Goal: Task Accomplishment & Management: Use online tool/utility

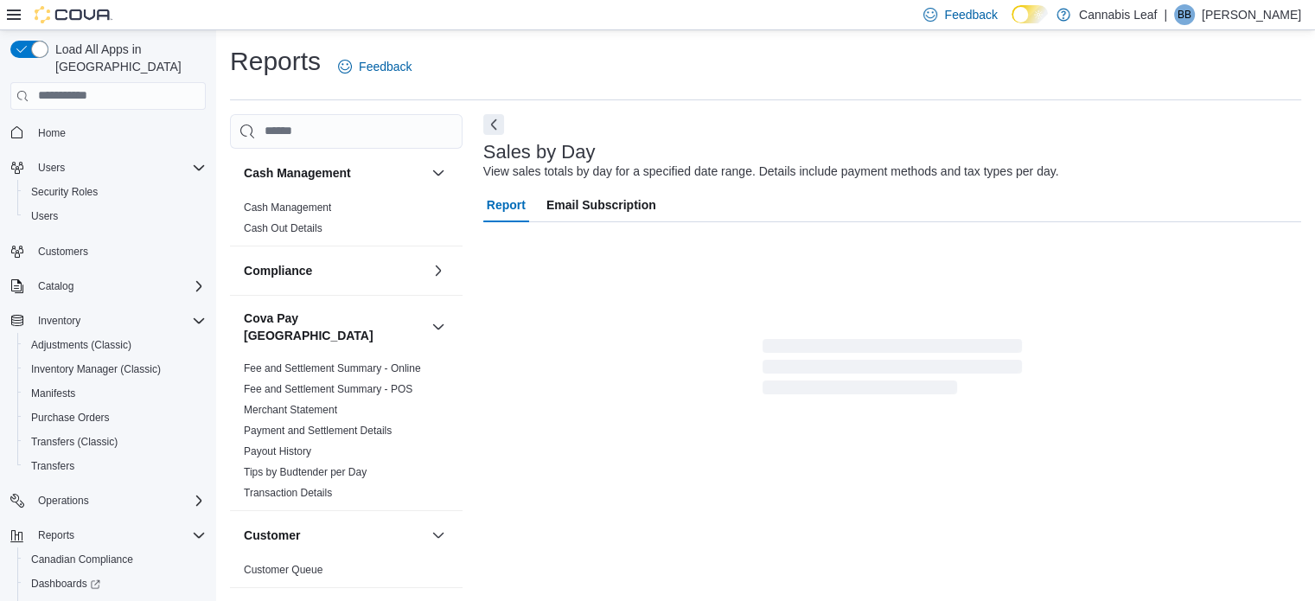
scroll to position [22, 0]
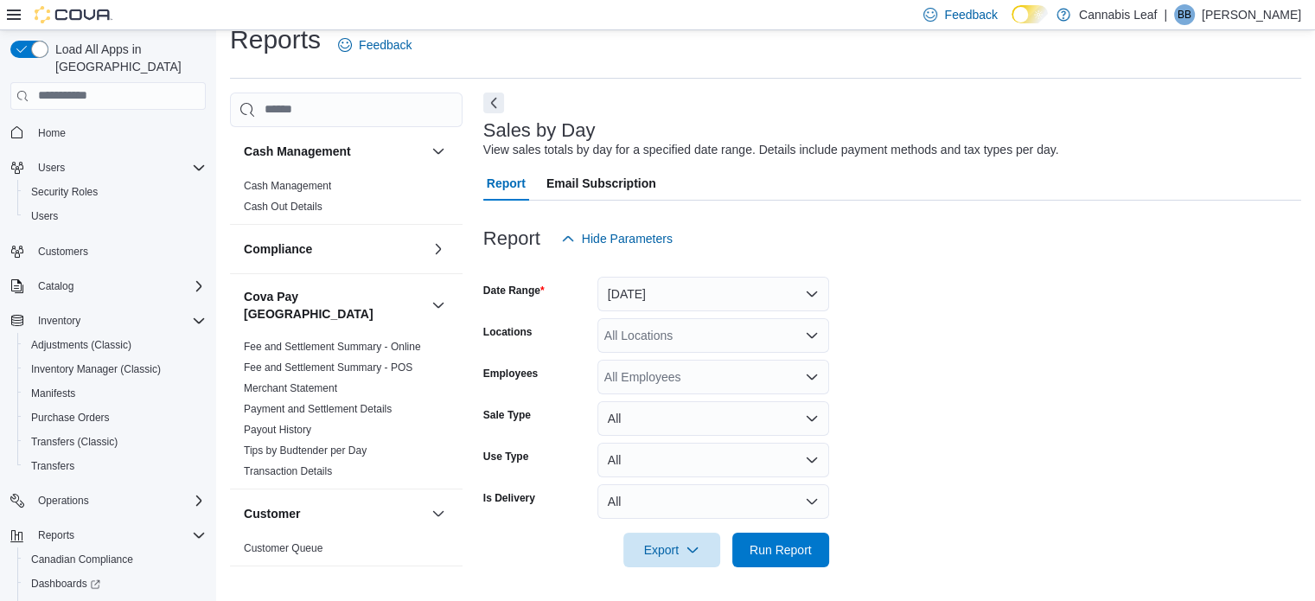
click at [720, 272] on div at bounding box center [892, 266] width 818 height 21
click at [711, 299] on button "[DATE]" at bounding box center [713, 294] width 232 height 35
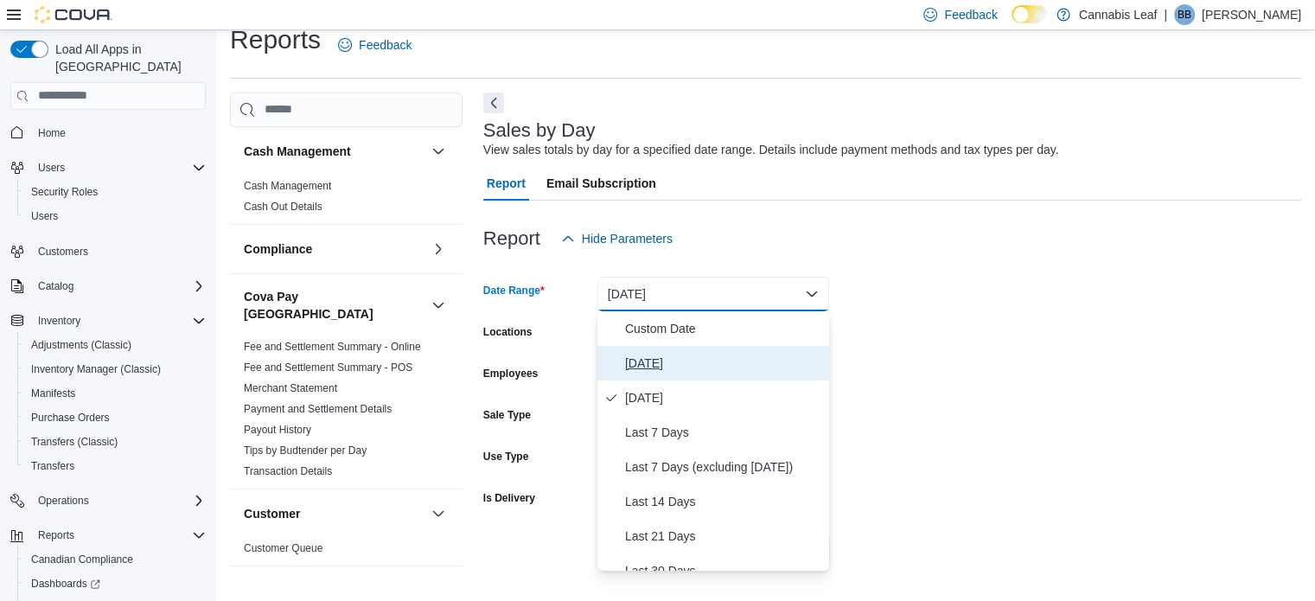
click at [710, 360] on span "[DATE]" at bounding box center [723, 363] width 197 height 21
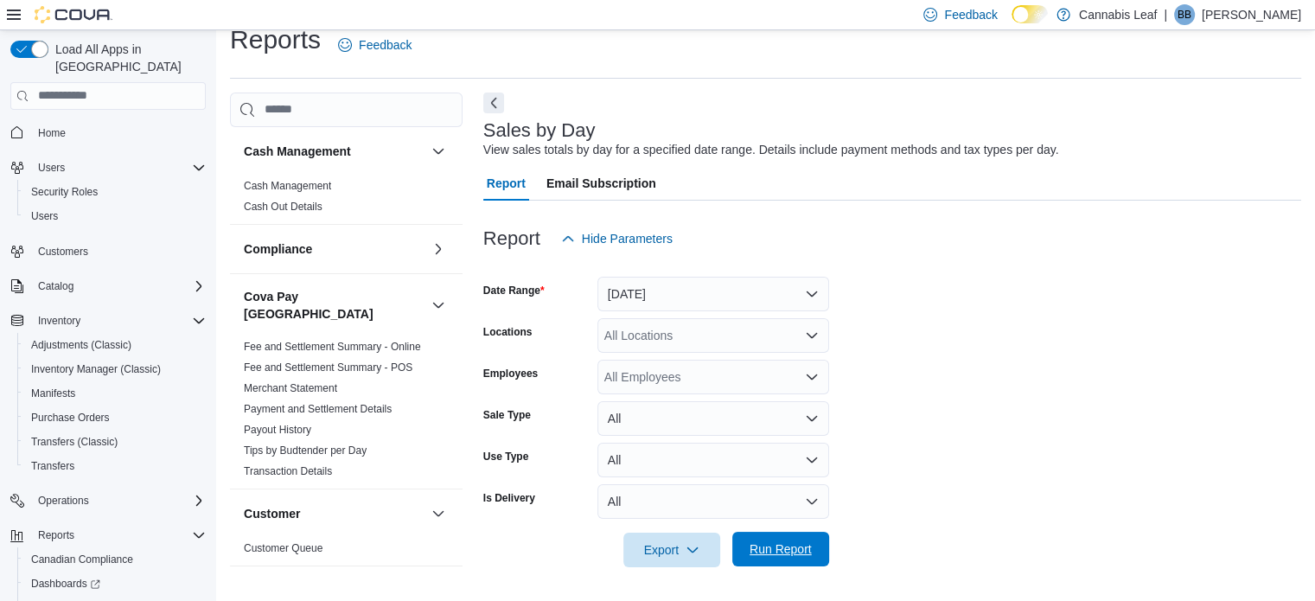
click at [794, 562] on span "Run Report" at bounding box center [780, 549] width 76 height 35
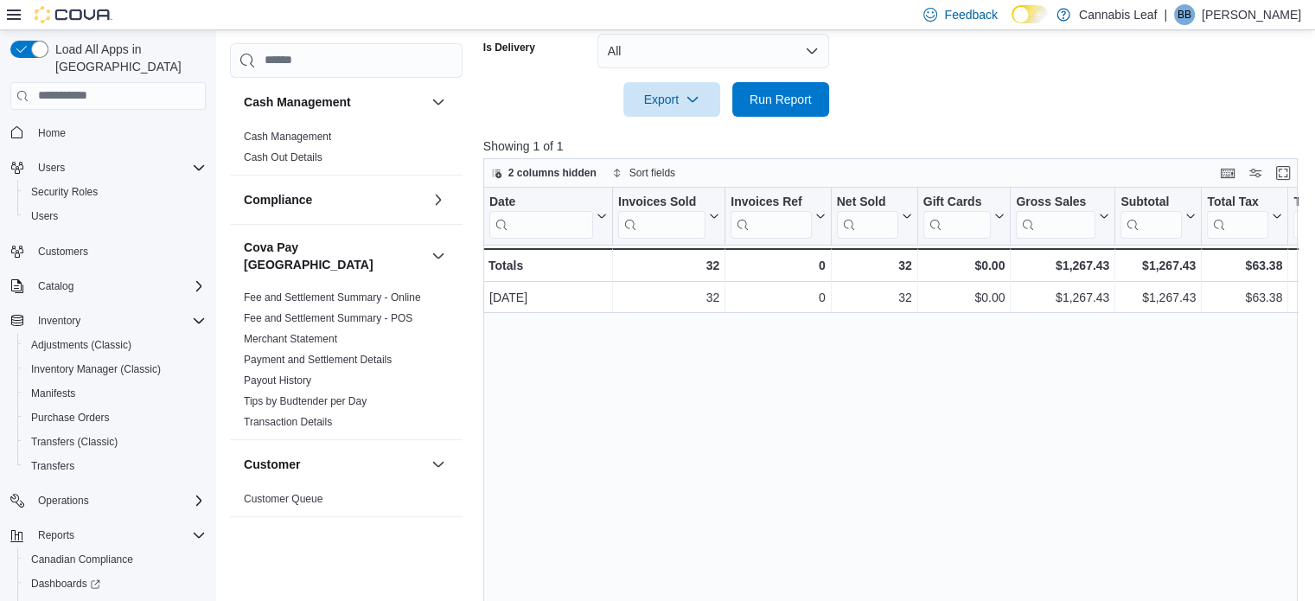
scroll to position [523, 0]
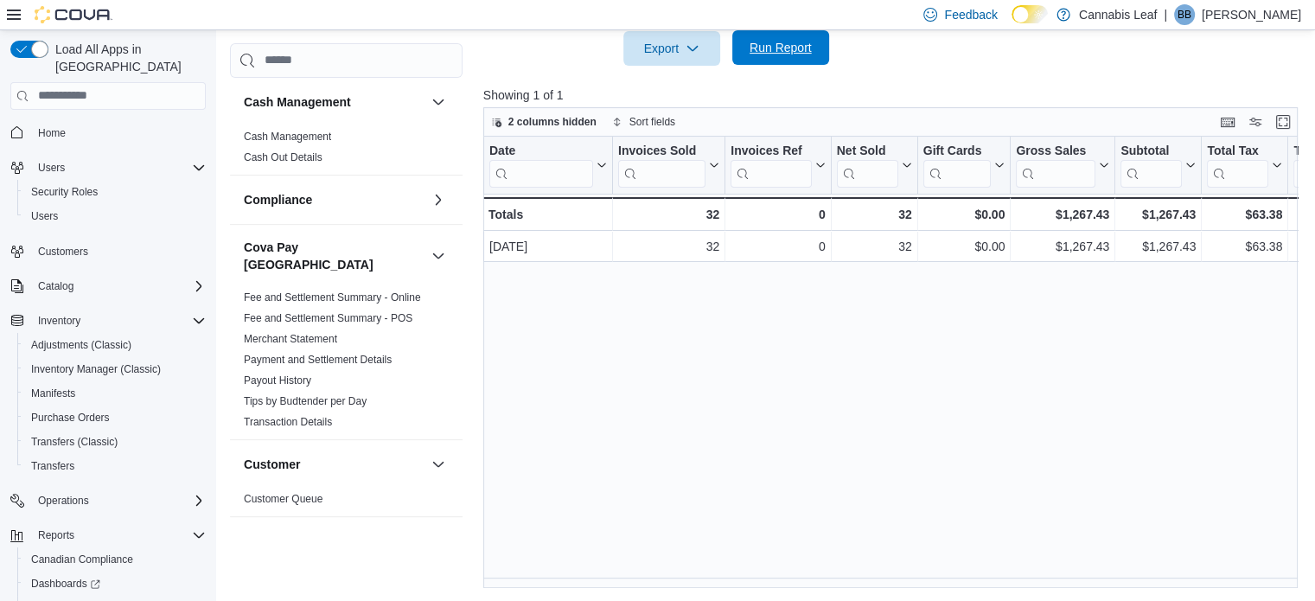
click at [789, 51] on span "Run Report" at bounding box center [780, 47] width 62 height 17
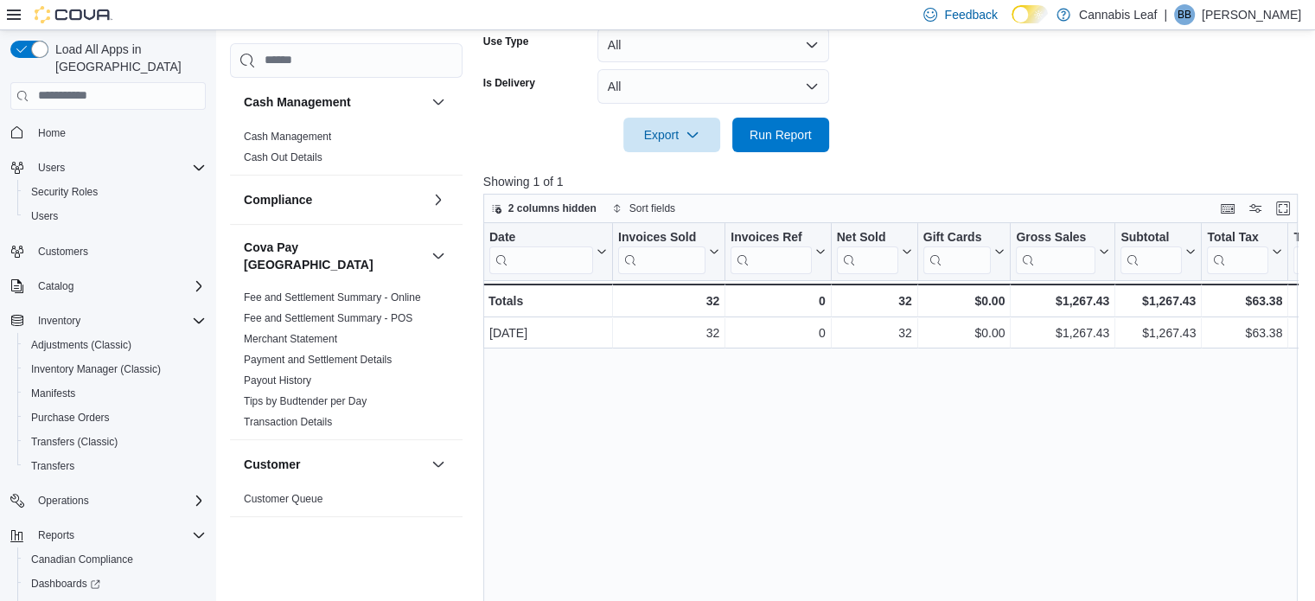
scroll to position [264, 0]
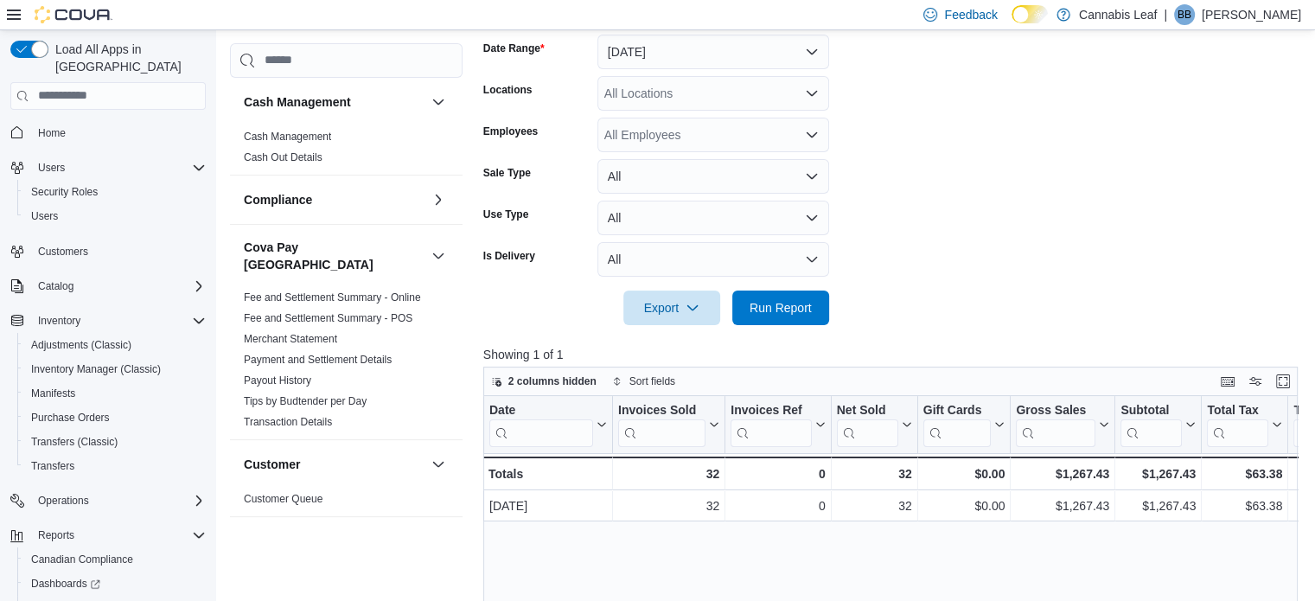
click at [799, 325] on div at bounding box center [894, 335] width 823 height 21
click at [793, 284] on div at bounding box center [894, 284] width 823 height 14
click at [787, 290] on span "Run Report" at bounding box center [780, 307] width 76 height 35
click at [782, 274] on button "All" at bounding box center [713, 259] width 232 height 35
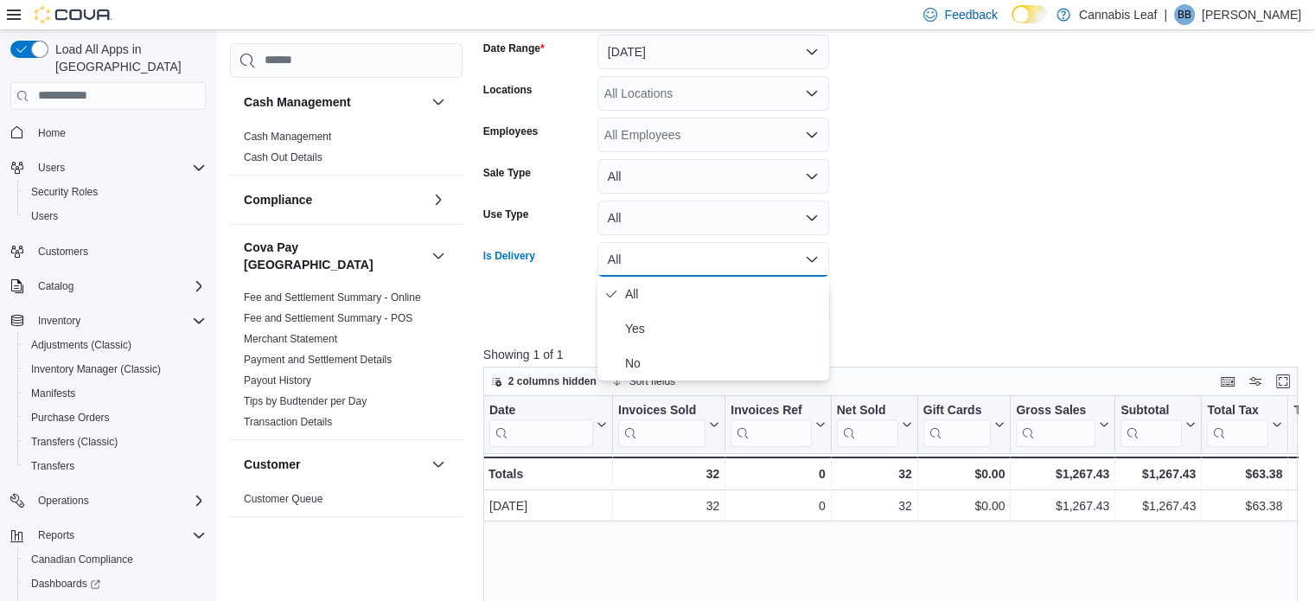
click at [959, 300] on form "Date Range [DATE] Locations All Locations Employees All Employees Sale Type All…" at bounding box center [894, 169] width 823 height 311
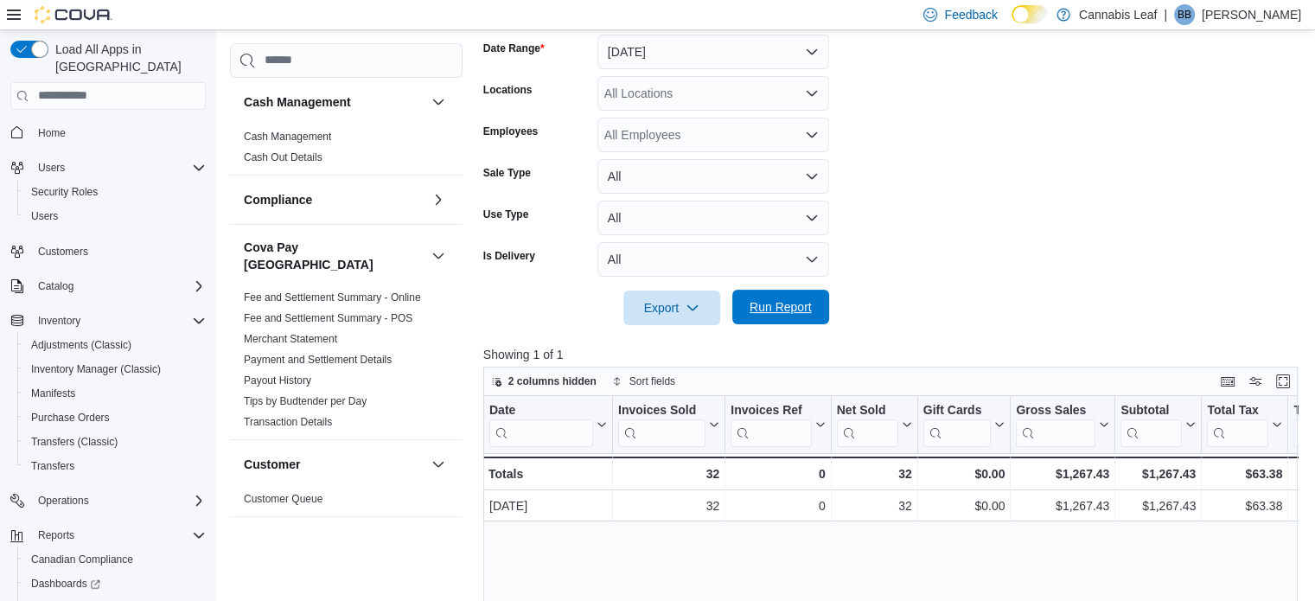
click at [732, 302] on button "Run Report" at bounding box center [780, 307] width 97 height 35
click at [756, 317] on span "Run Report" at bounding box center [780, 307] width 76 height 35
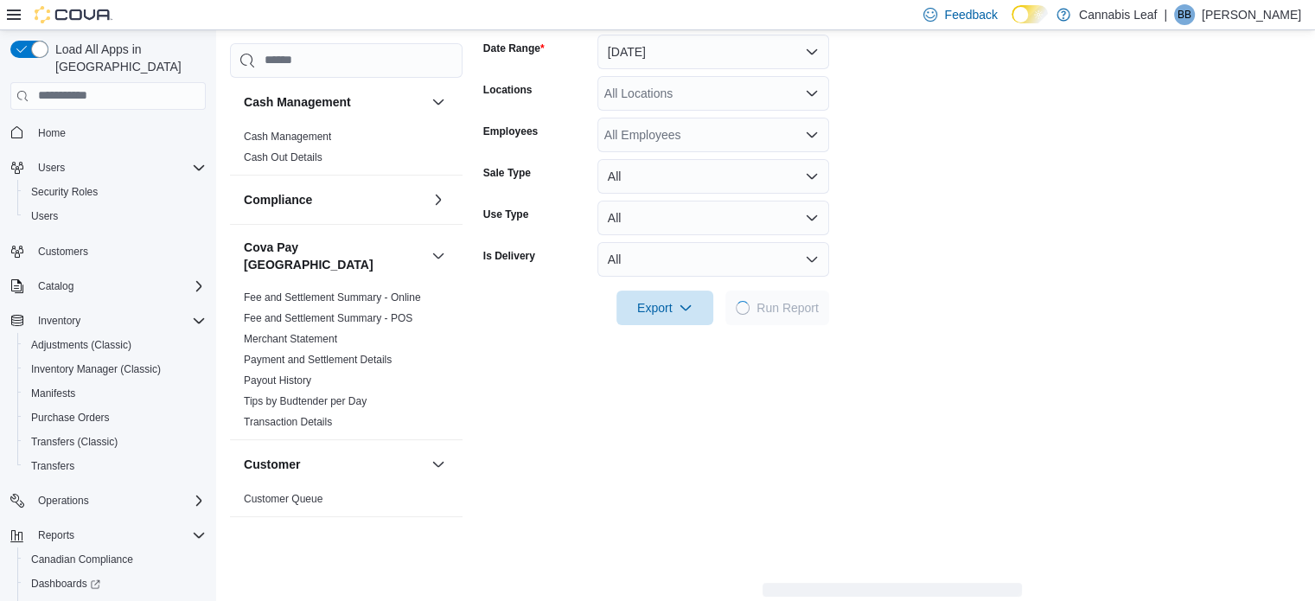
click at [1129, 289] on form "Date Range [DATE] Locations All Locations Employees All Employees Sale Type All…" at bounding box center [892, 169] width 818 height 311
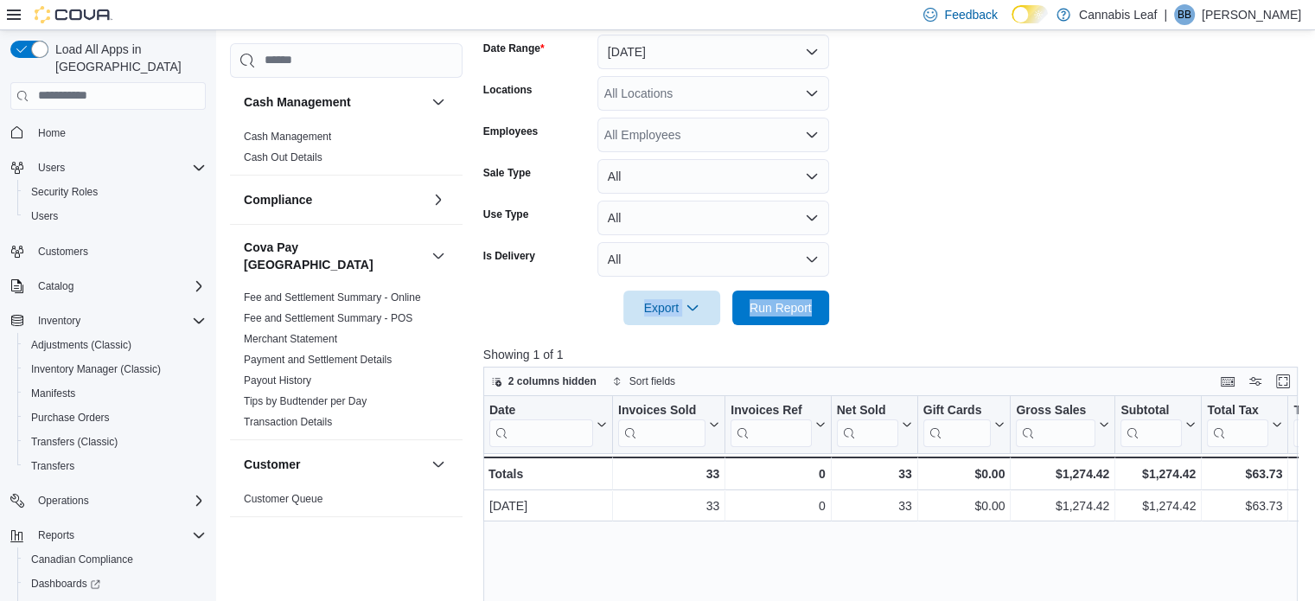
click at [774, 286] on div at bounding box center [894, 284] width 823 height 14
click at [781, 302] on span "Run Report" at bounding box center [780, 306] width 62 height 17
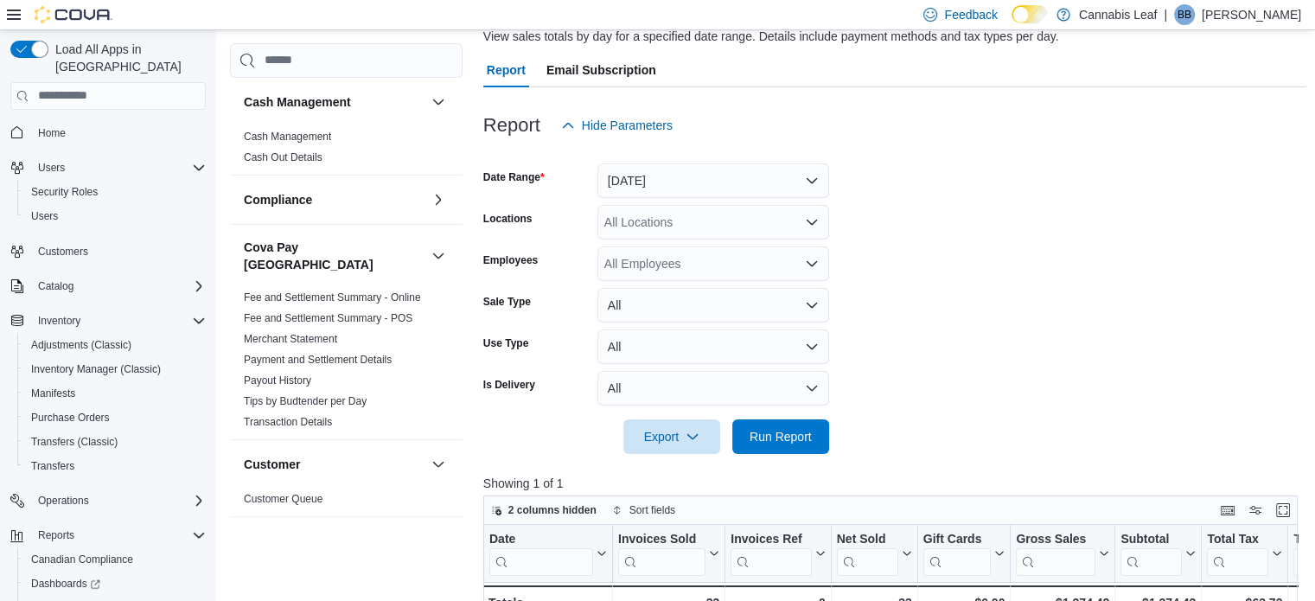
scroll to position [173, 0]
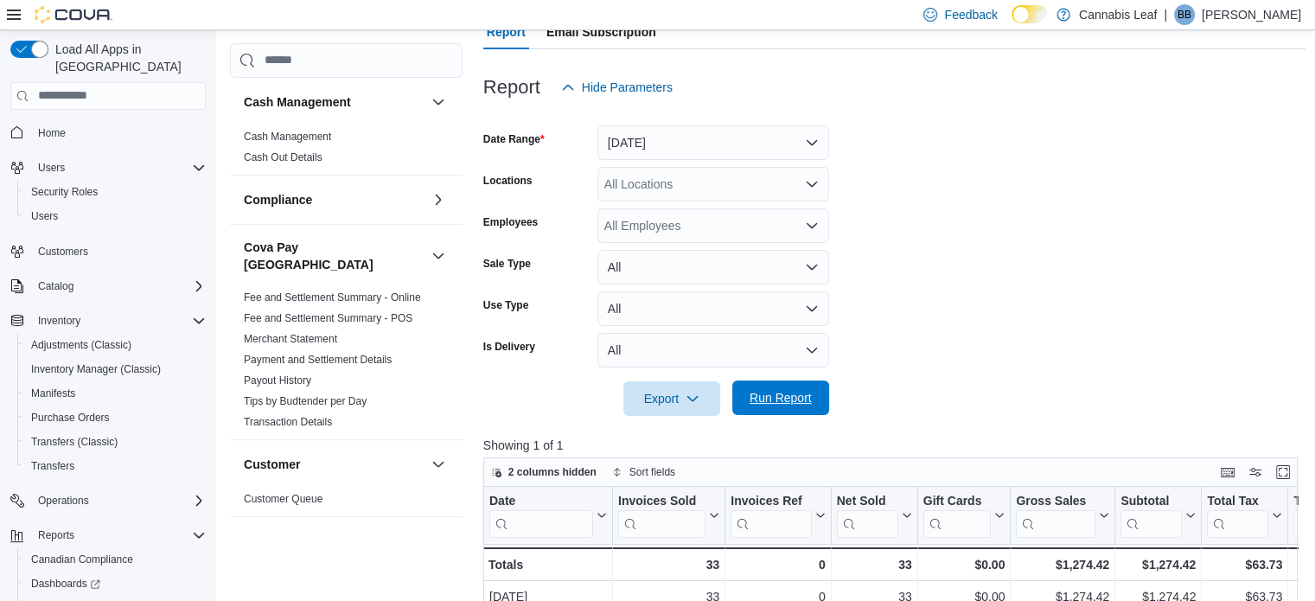
click at [790, 411] on span "Run Report" at bounding box center [780, 397] width 76 height 35
click at [751, 396] on span "Run Report" at bounding box center [780, 397] width 62 height 17
click at [887, 369] on div at bounding box center [894, 374] width 823 height 14
click at [796, 393] on span "Run Report" at bounding box center [780, 397] width 62 height 17
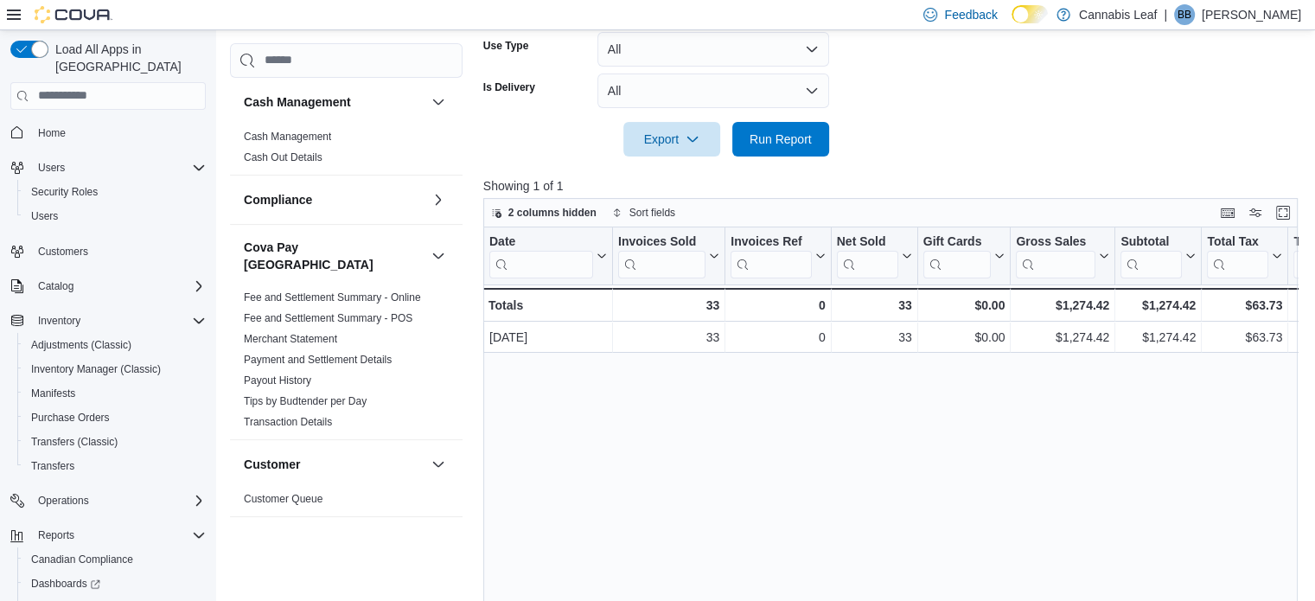
scroll to position [346, 0]
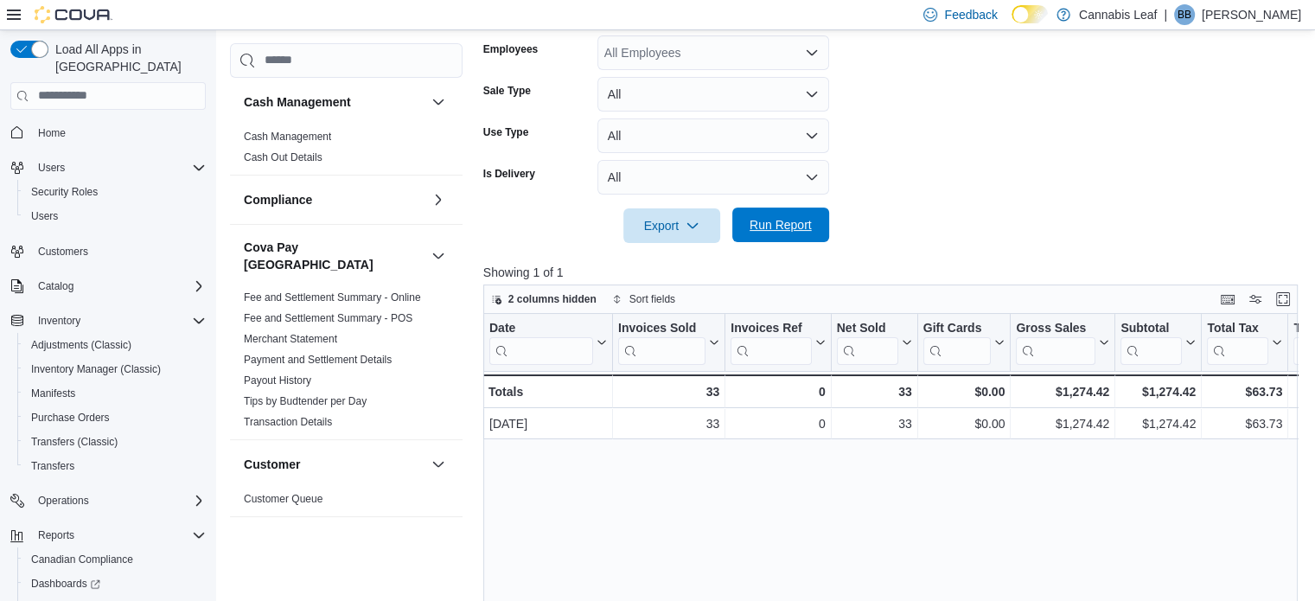
click at [762, 216] on span "Run Report" at bounding box center [780, 224] width 76 height 35
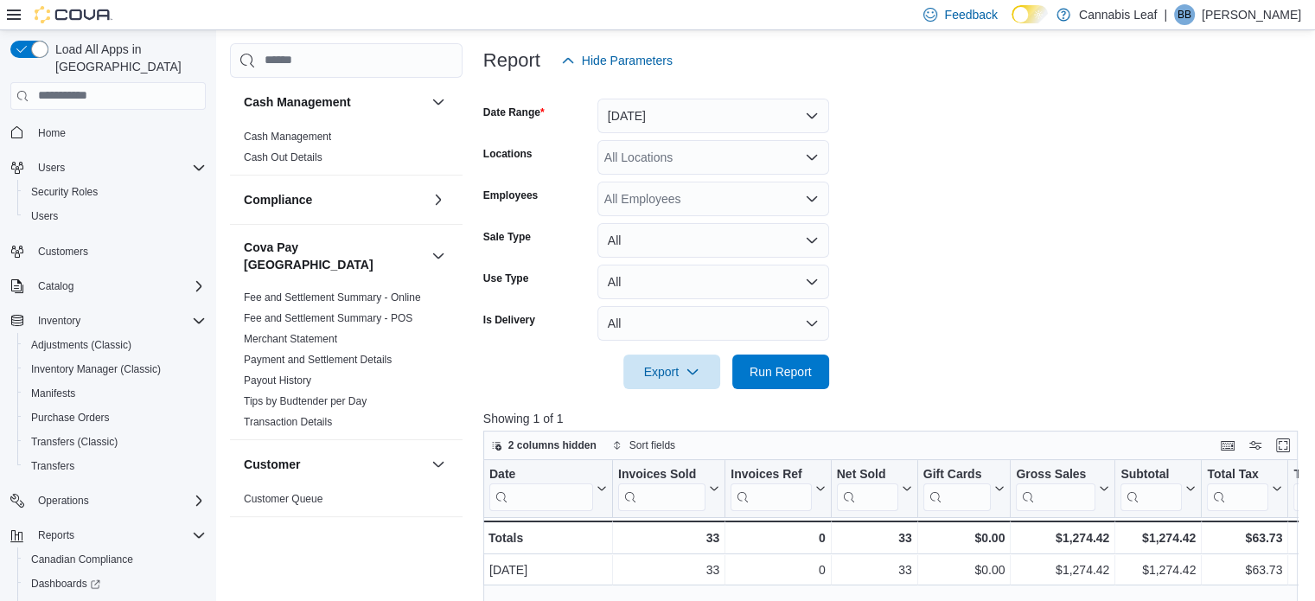
scroll to position [173, 0]
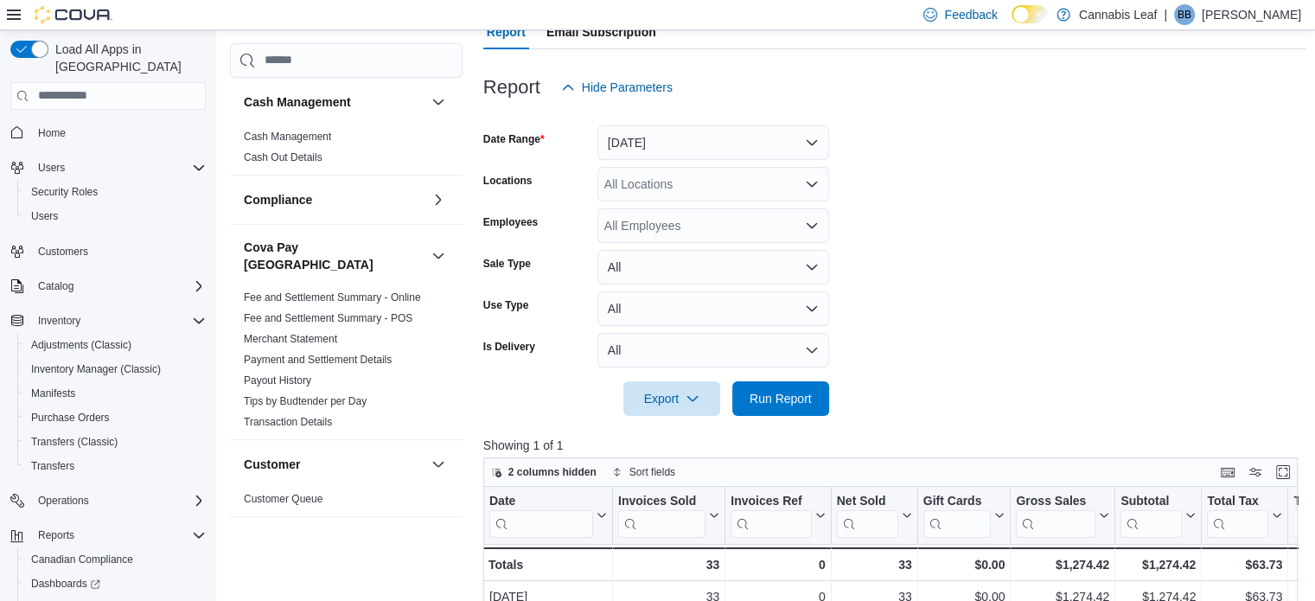
drag, startPoint x: 1092, startPoint y: 208, endPoint x: 1076, endPoint y: 117, distance: 92.9
click at [1076, 117] on div at bounding box center [894, 115] width 823 height 21
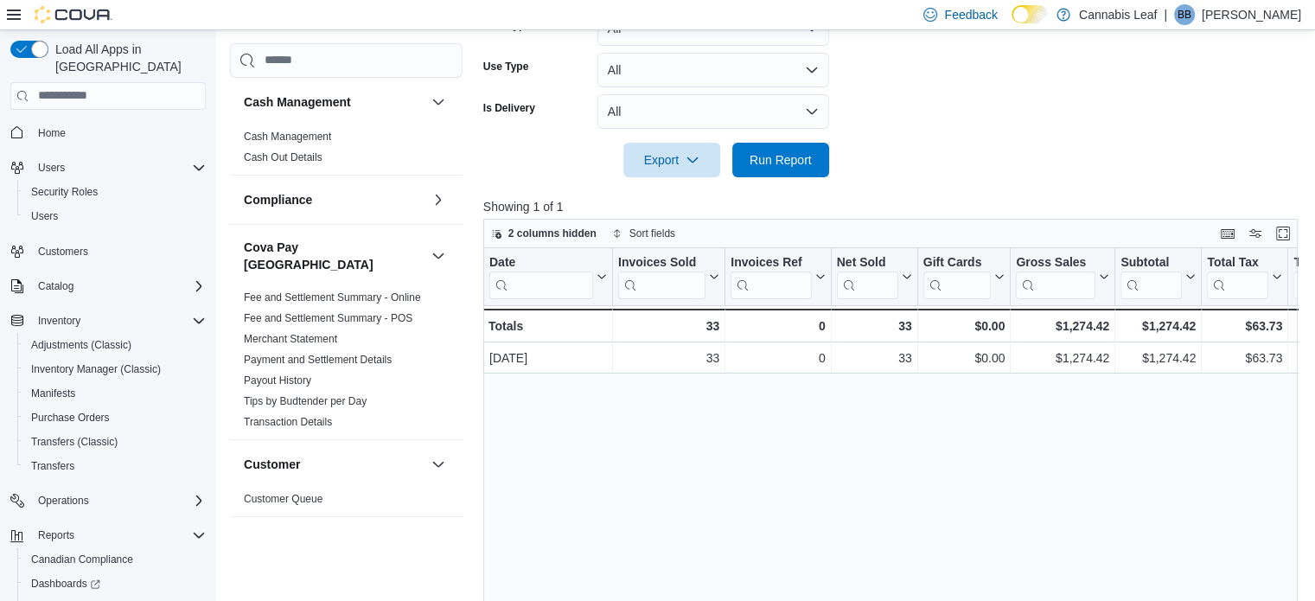
scroll to position [259, 0]
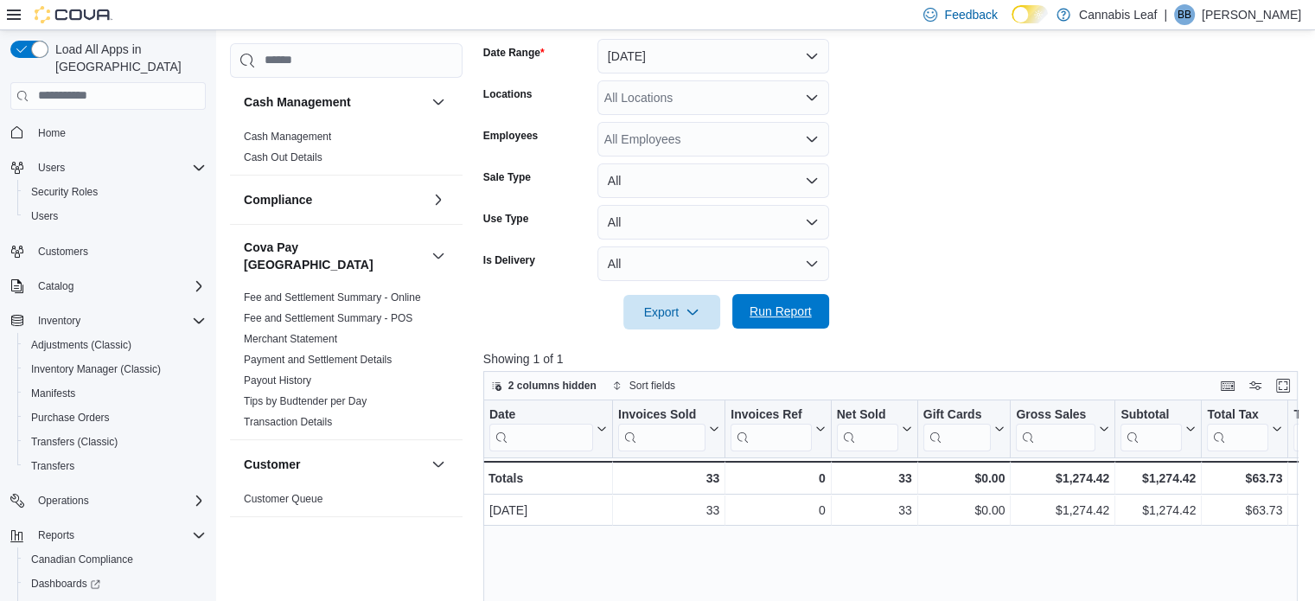
click at [803, 314] on span "Run Report" at bounding box center [780, 311] width 62 height 17
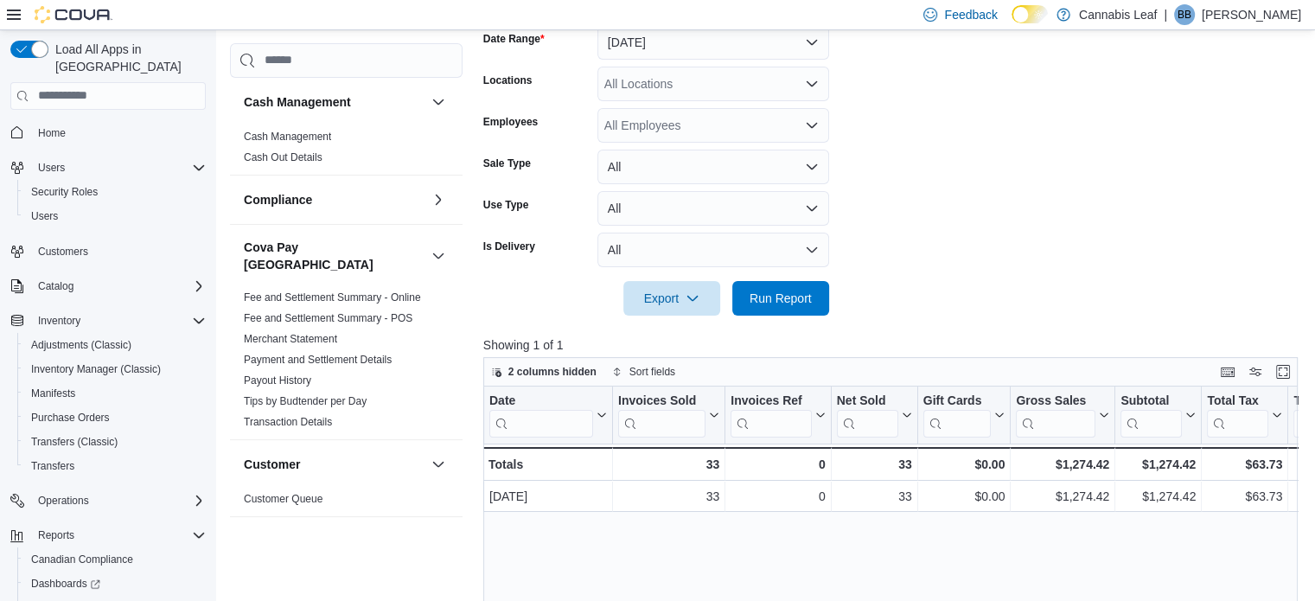
scroll to position [419, 0]
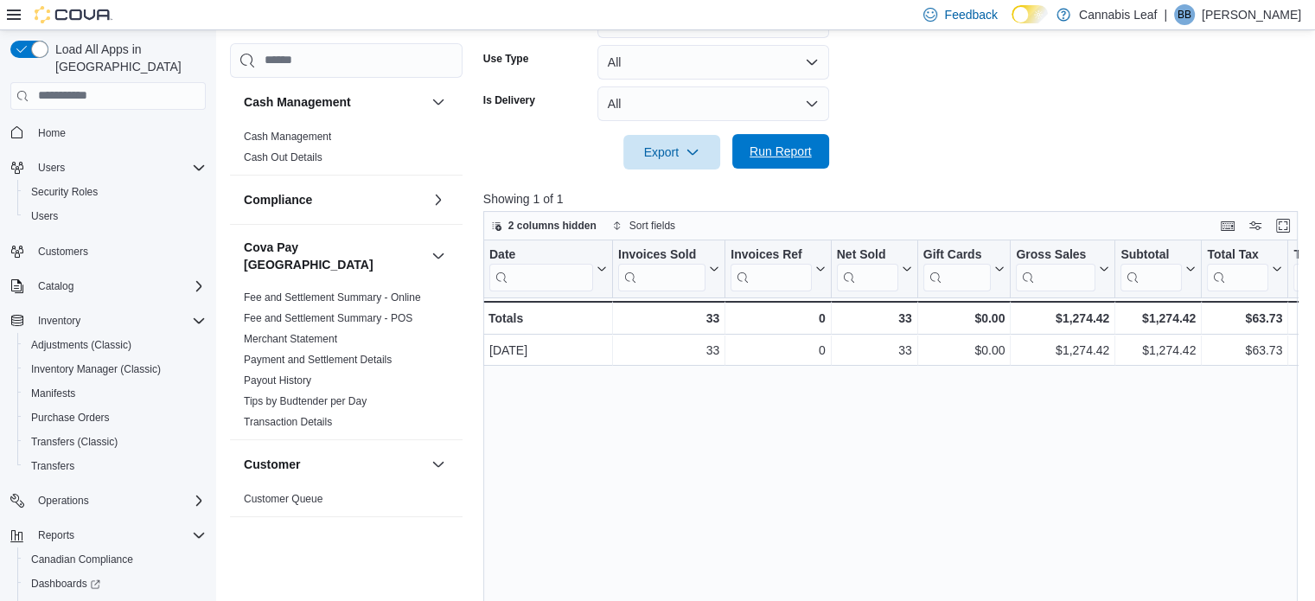
click at [754, 152] on span "Run Report" at bounding box center [780, 151] width 62 height 17
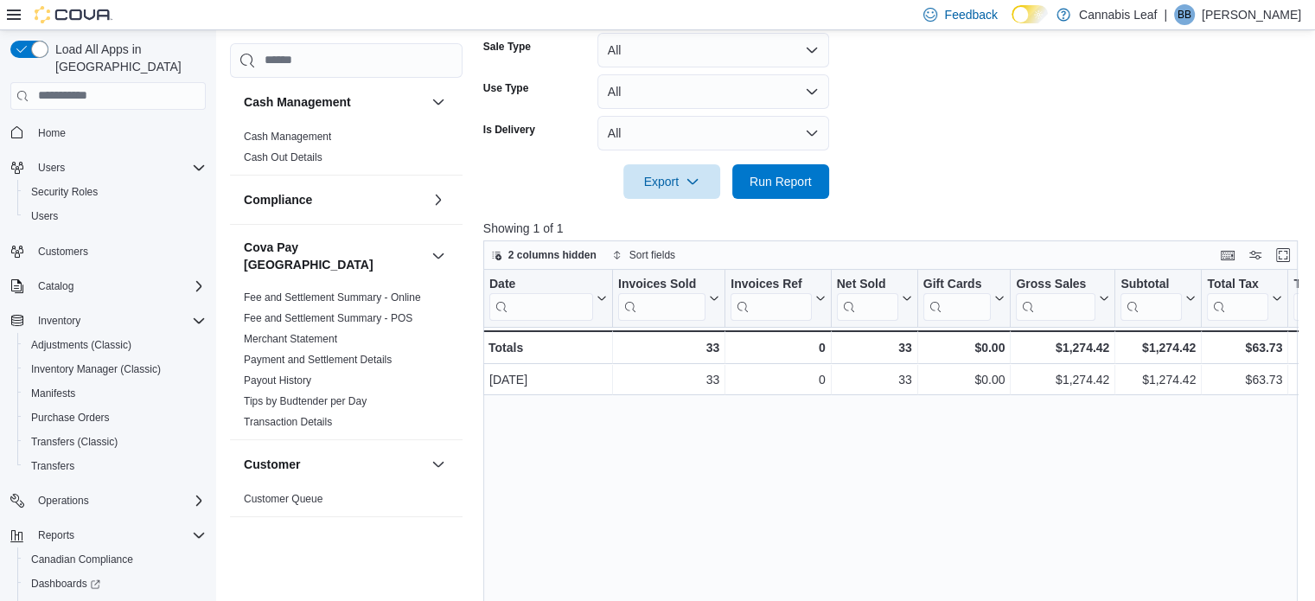
scroll to position [311, 0]
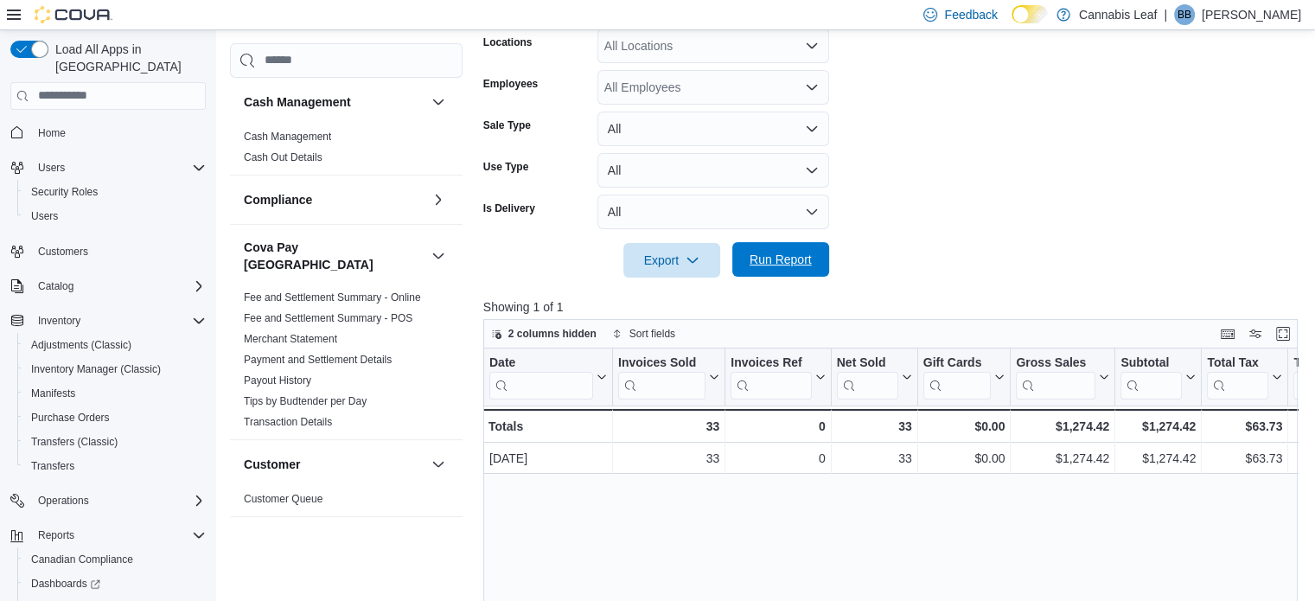
click at [764, 258] on span "Run Report" at bounding box center [780, 259] width 62 height 17
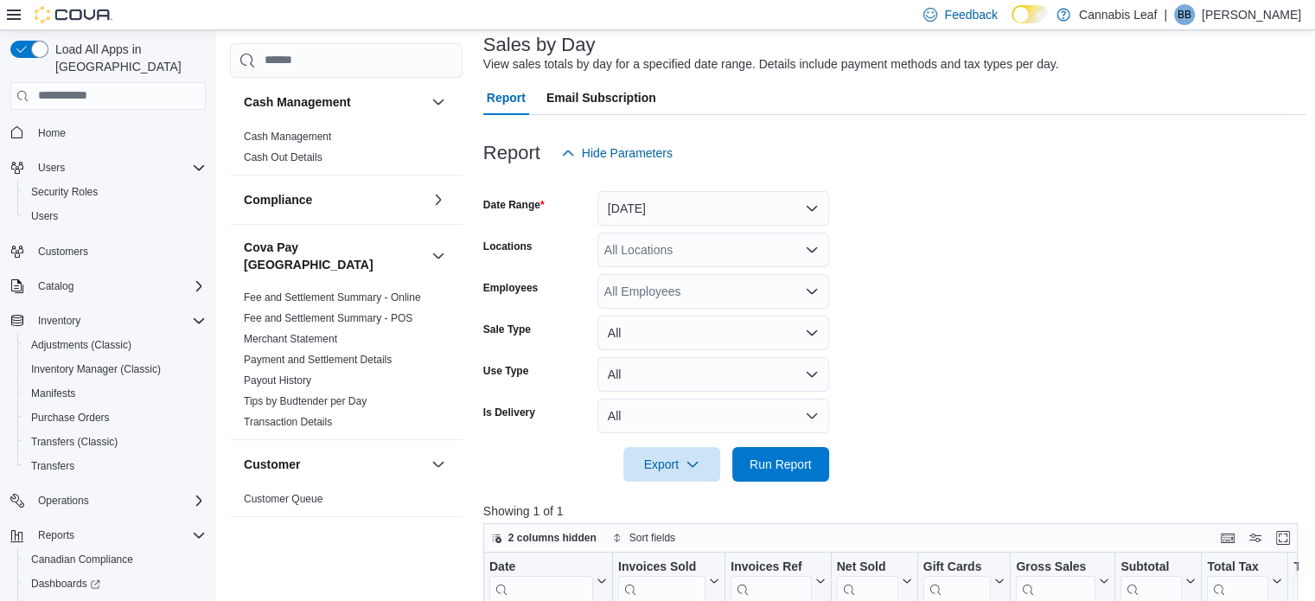
scroll to position [239, 0]
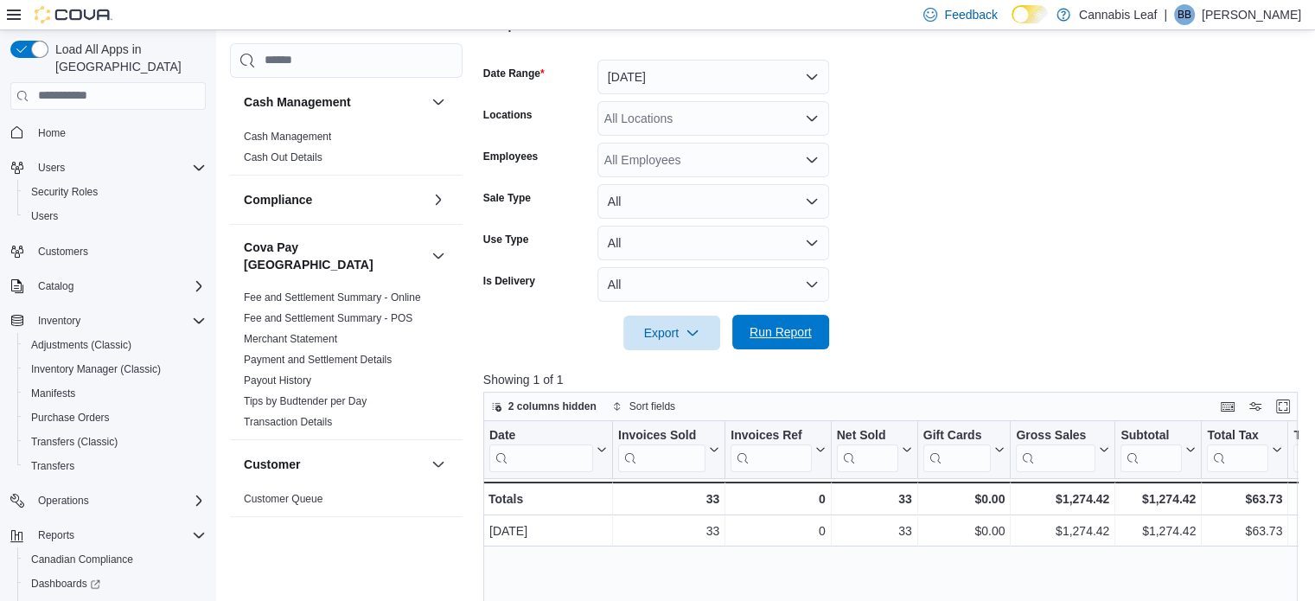
click at [780, 340] on span "Run Report" at bounding box center [780, 331] width 62 height 17
click at [777, 328] on span "Run Report" at bounding box center [780, 331] width 62 height 17
click at [754, 319] on span "Run Report" at bounding box center [780, 332] width 76 height 35
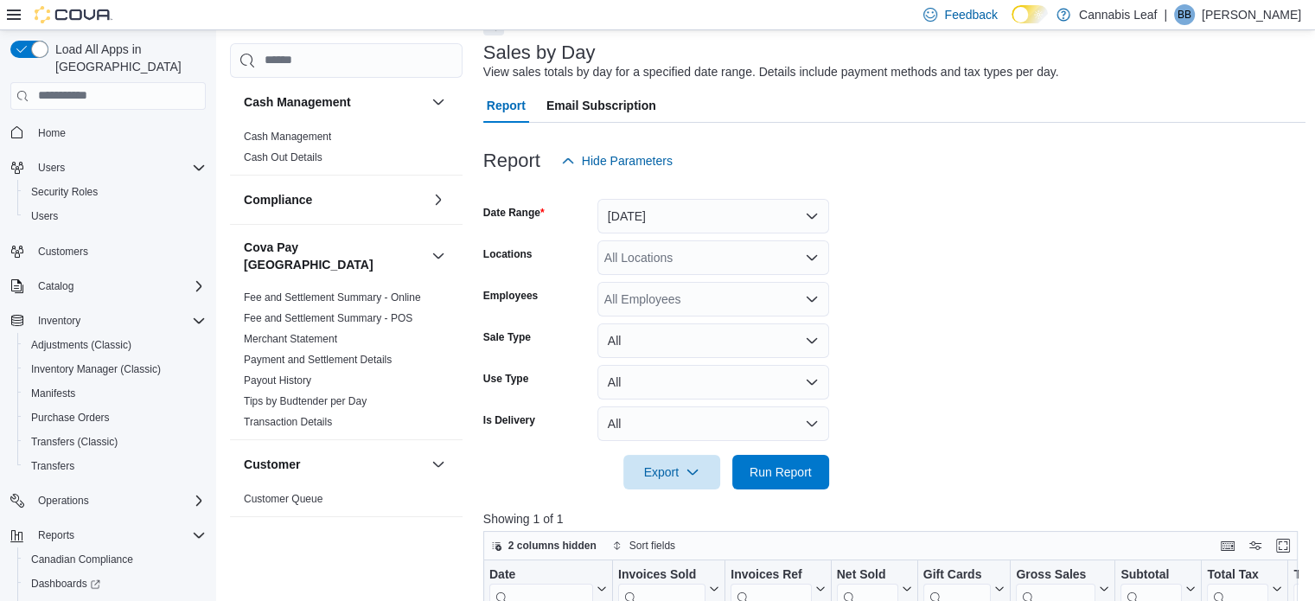
scroll to position [152, 0]
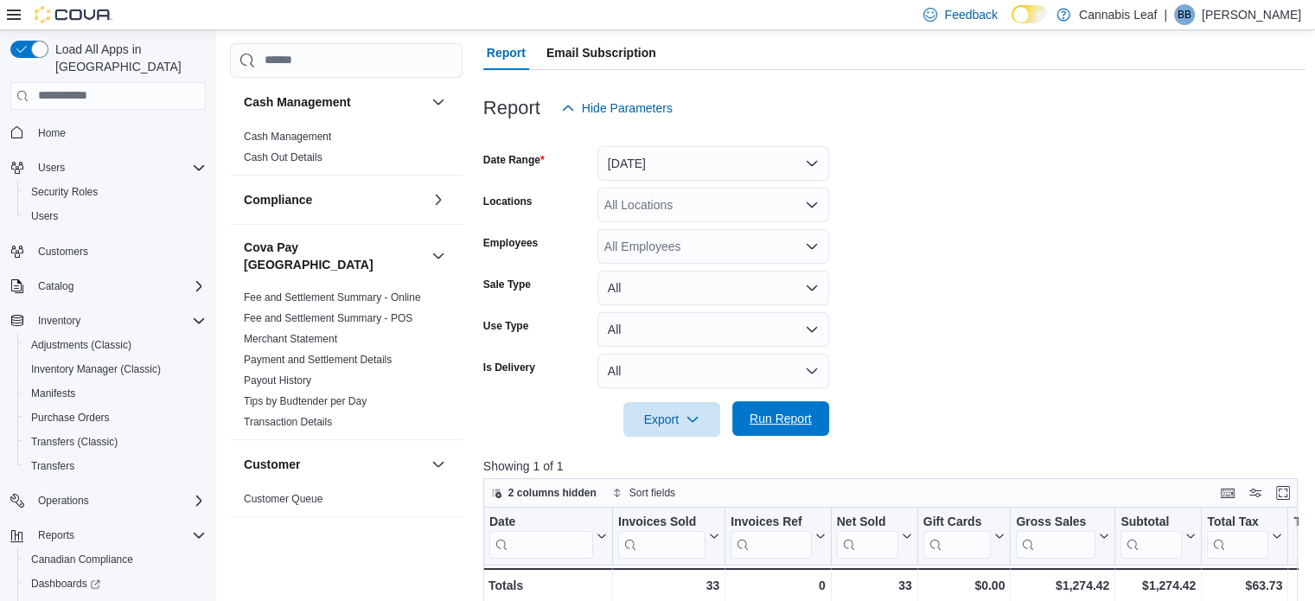
click at [815, 435] on span "Run Report" at bounding box center [780, 418] width 76 height 35
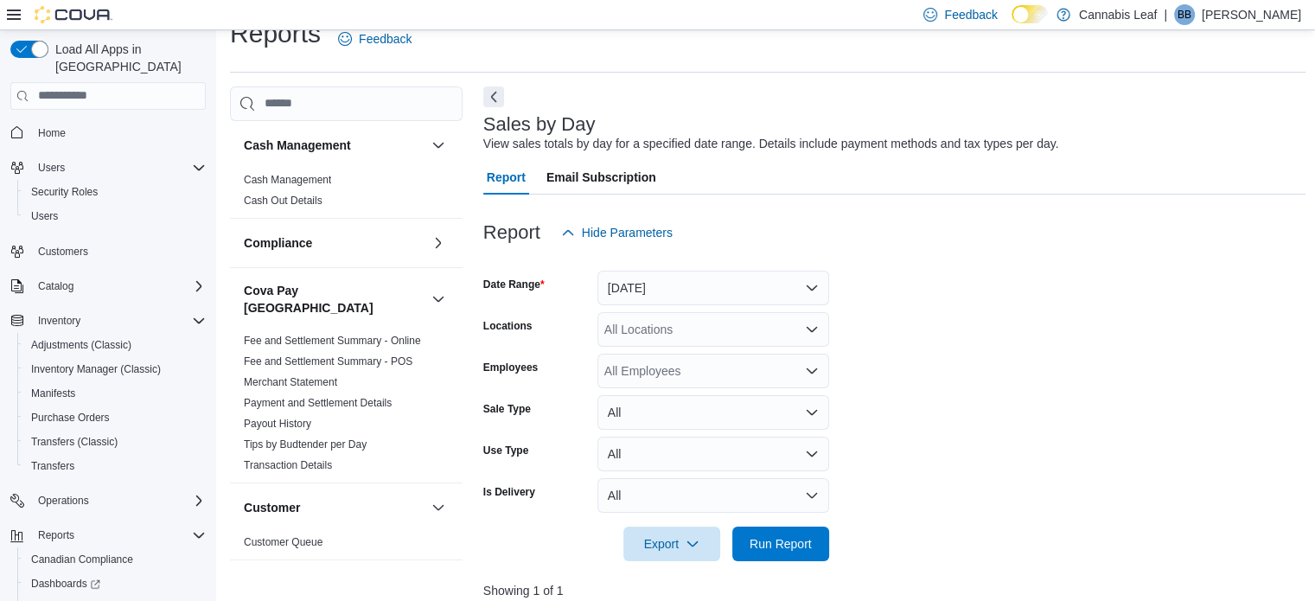
scroll to position [173, 0]
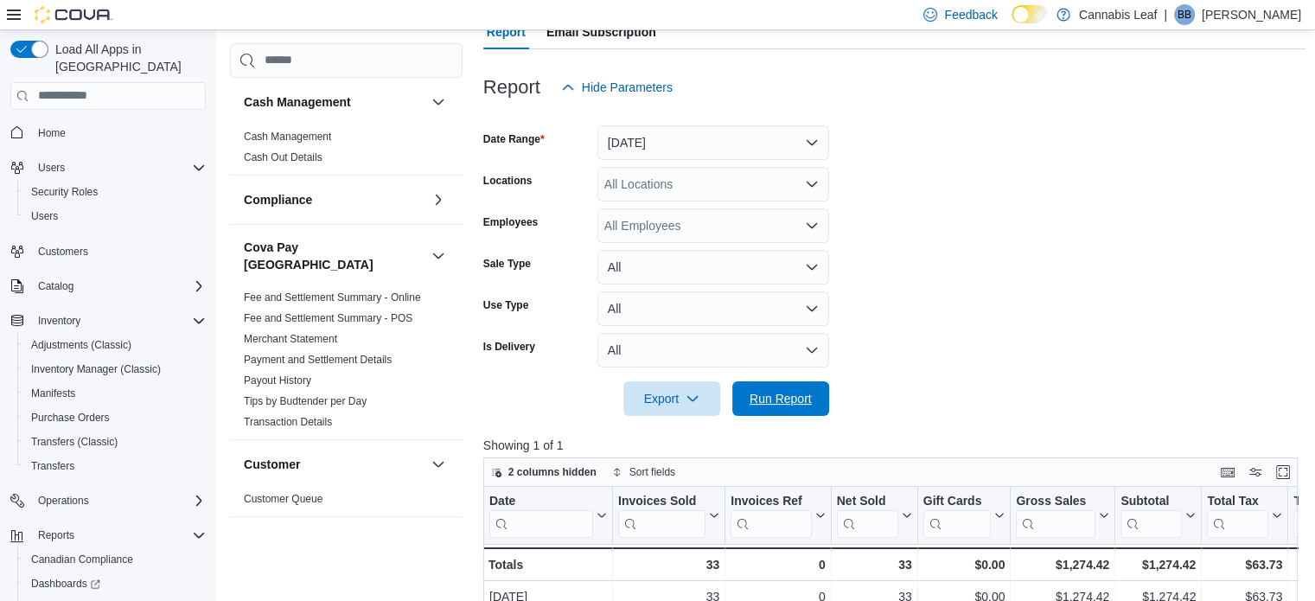
click at [780, 397] on span "Run Report" at bounding box center [780, 398] width 62 height 17
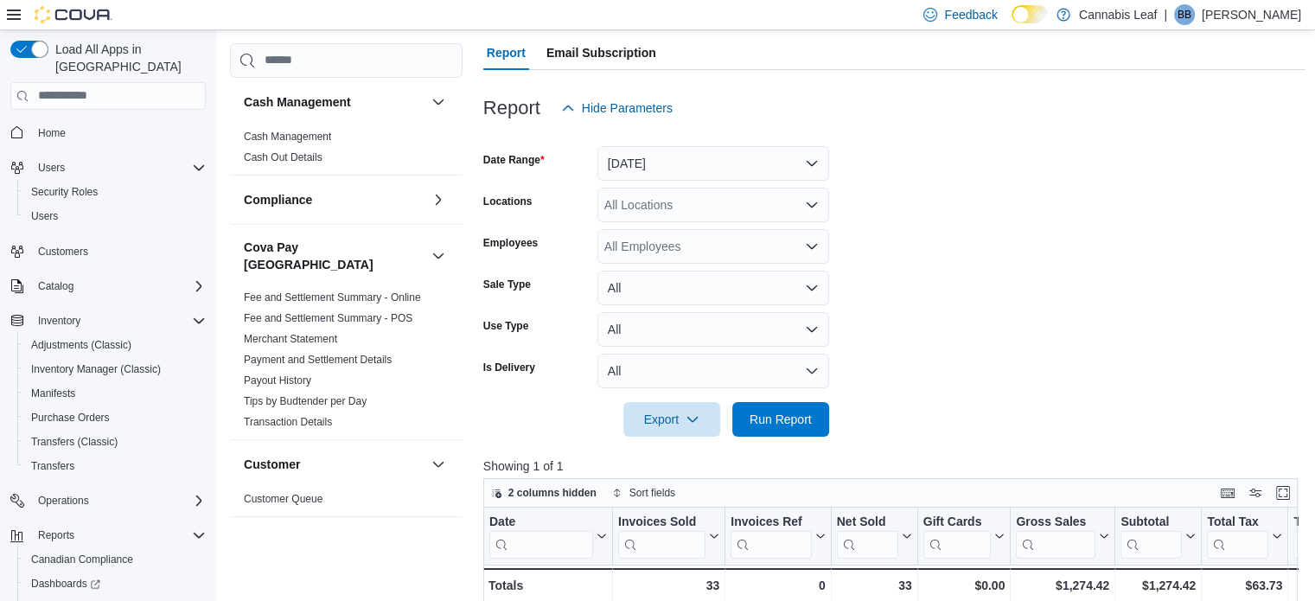
scroll to position [259, 0]
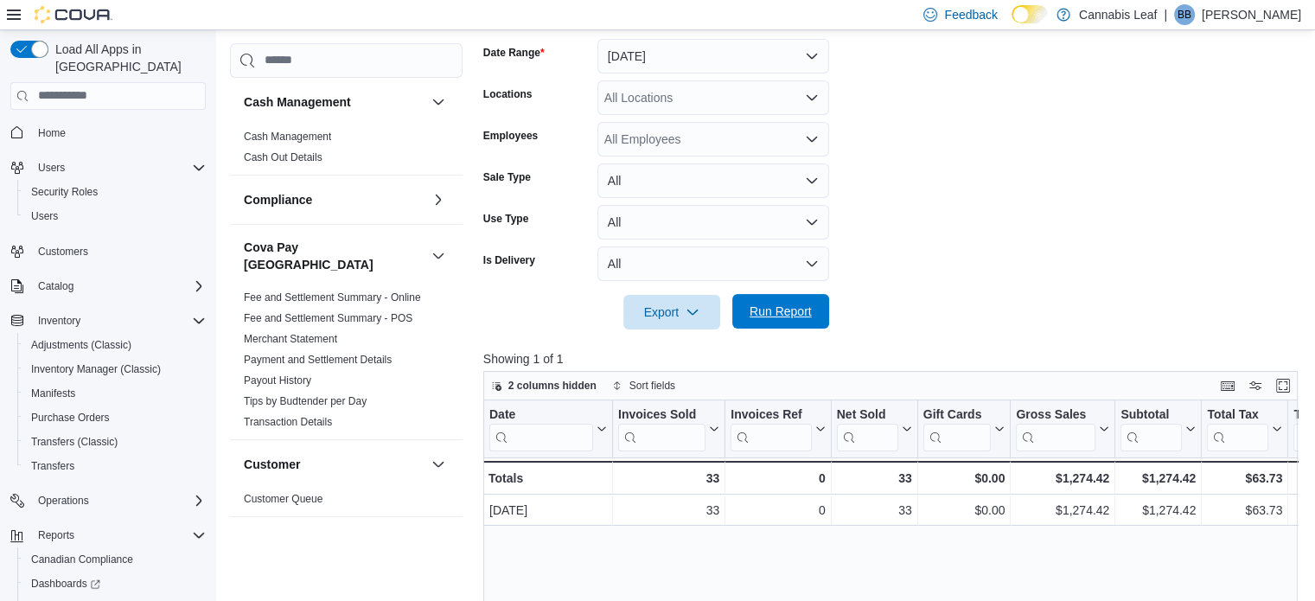
click at [764, 313] on span "Run Report" at bounding box center [780, 311] width 62 height 17
click at [1150, 317] on form "Date Range [DATE] Locations All Locations Employees All Employees Sale Type All…" at bounding box center [894, 173] width 823 height 311
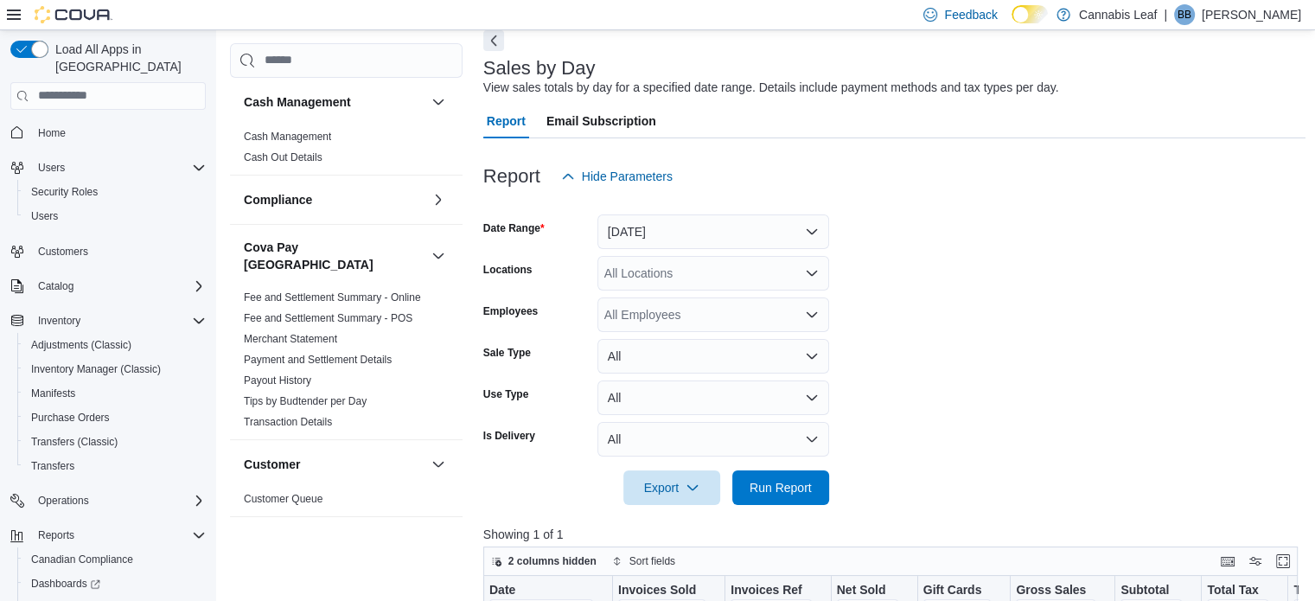
scroll to position [173, 0]
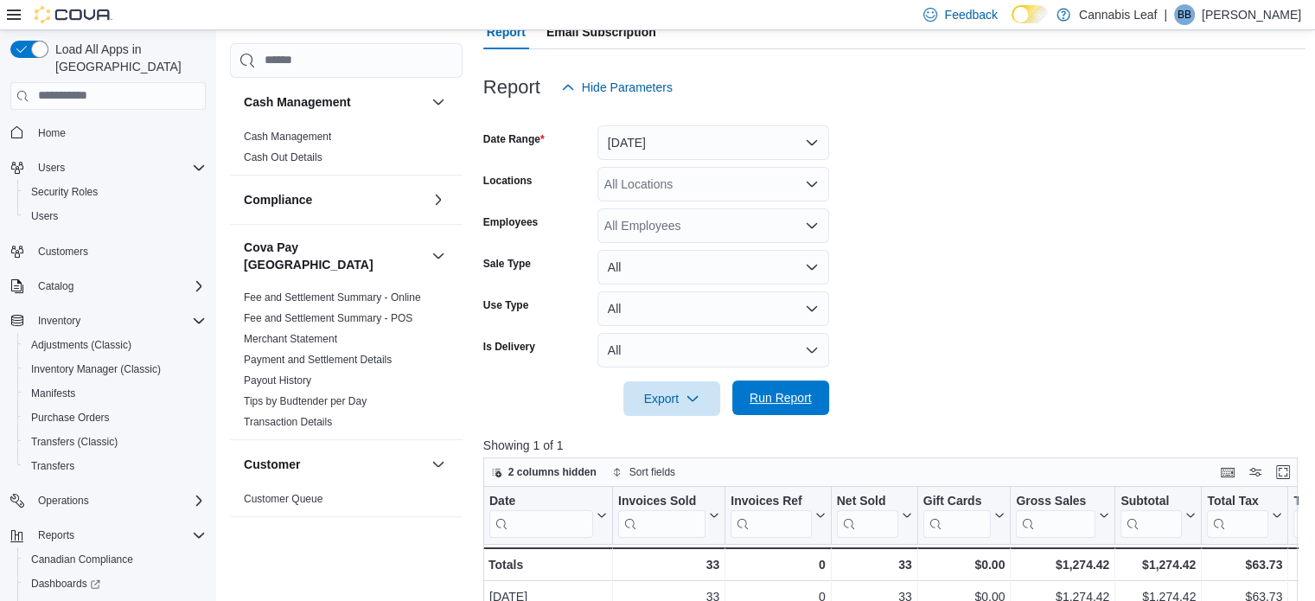
click at [806, 406] on span "Run Report" at bounding box center [780, 397] width 76 height 35
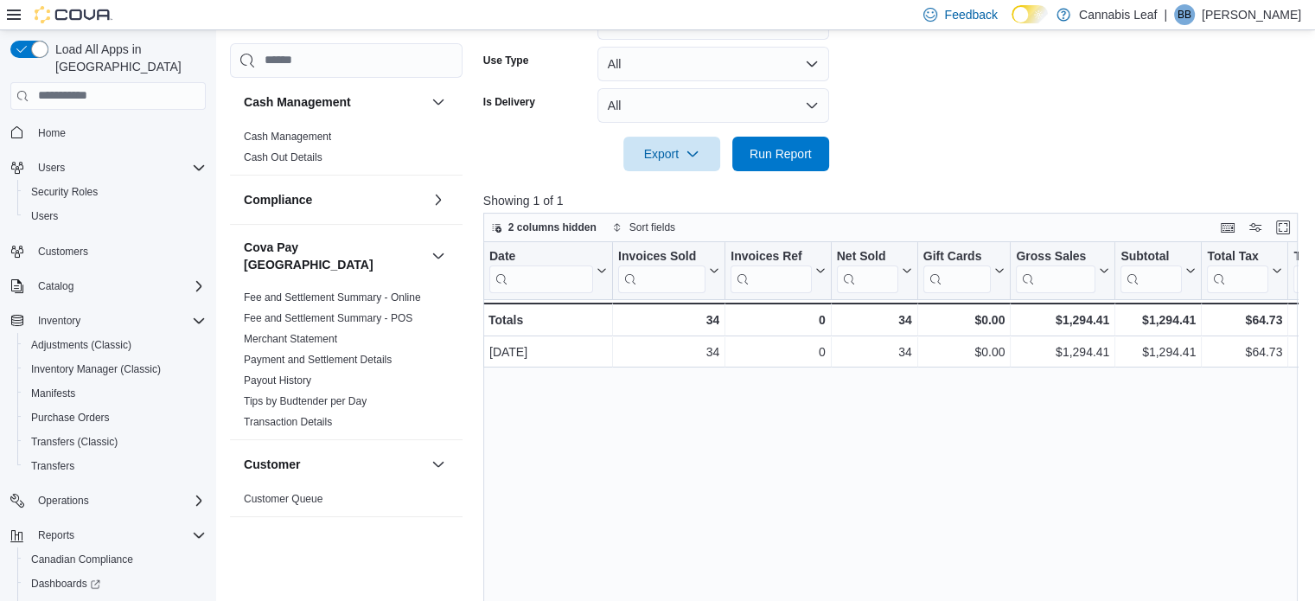
scroll to position [86, 0]
